Goal: Task Accomplishment & Management: Use online tool/utility

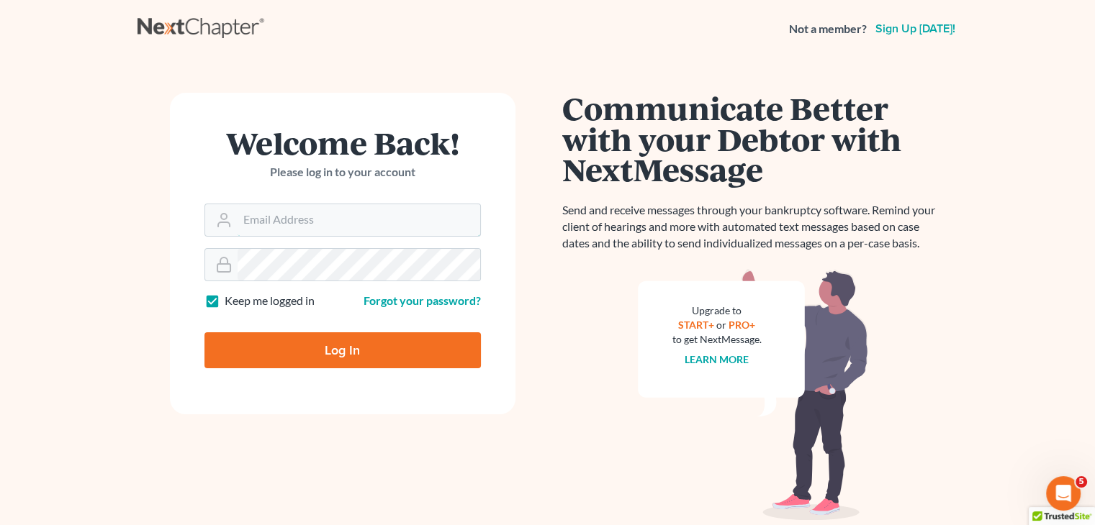
type input "[PERSON_NAME][EMAIL_ADDRESS][DOMAIN_NAME]"
click at [401, 344] on input "Log In" at bounding box center [342, 351] width 276 height 36
type input "Thinking..."
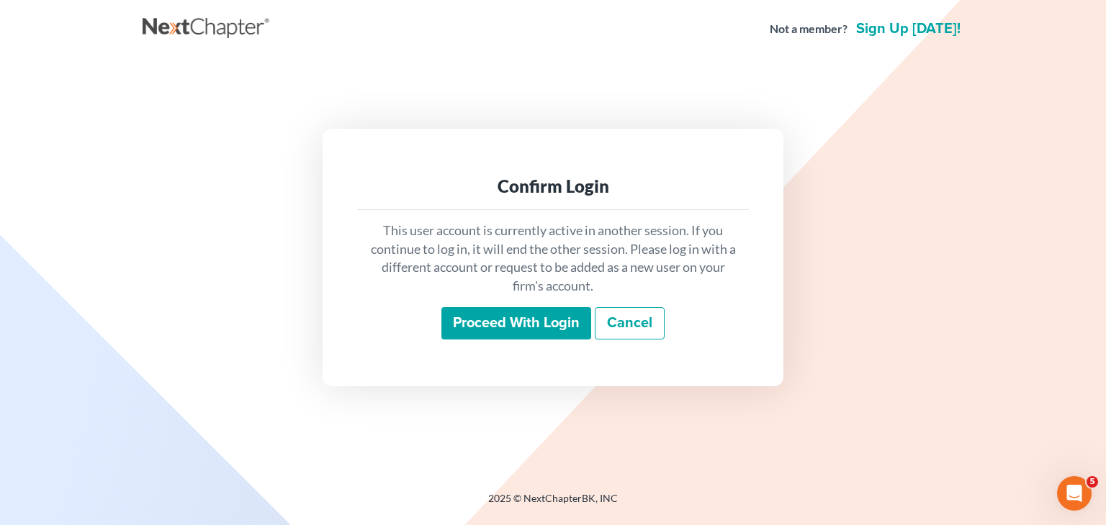
click at [474, 332] on input "Proceed with login" at bounding box center [516, 323] width 150 height 33
